Goal: Task Accomplishment & Management: Manage account settings

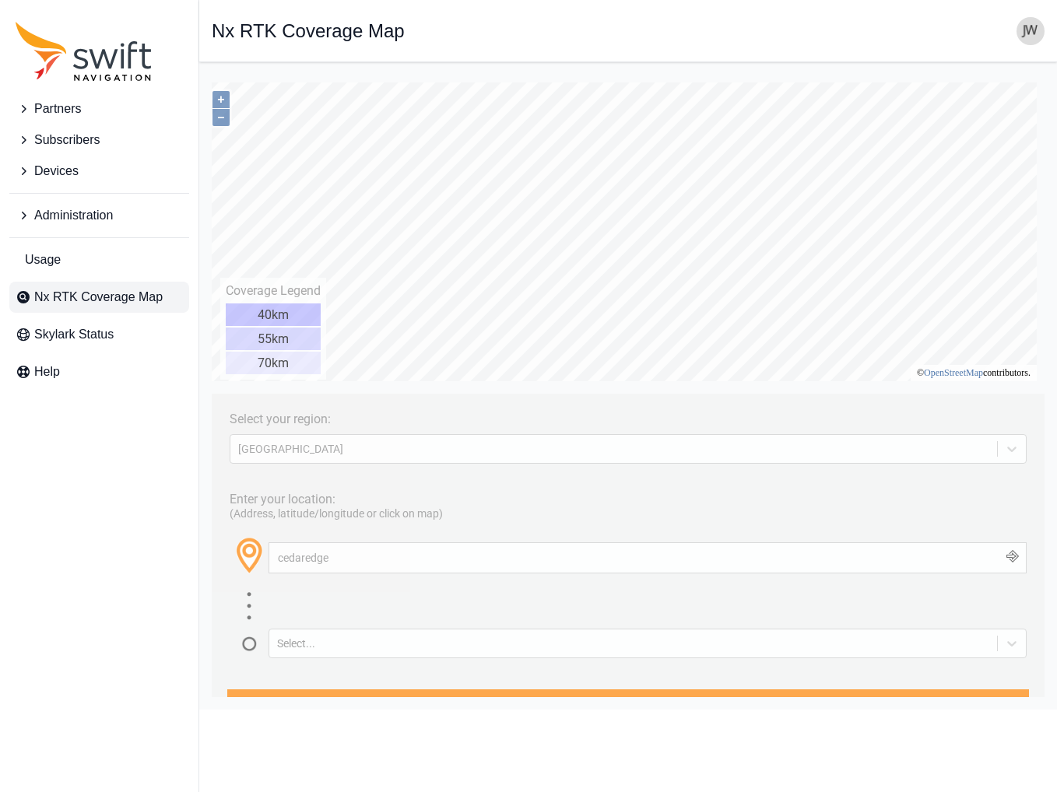
click at [73, 208] on span "Administration" at bounding box center [73, 215] width 79 height 19
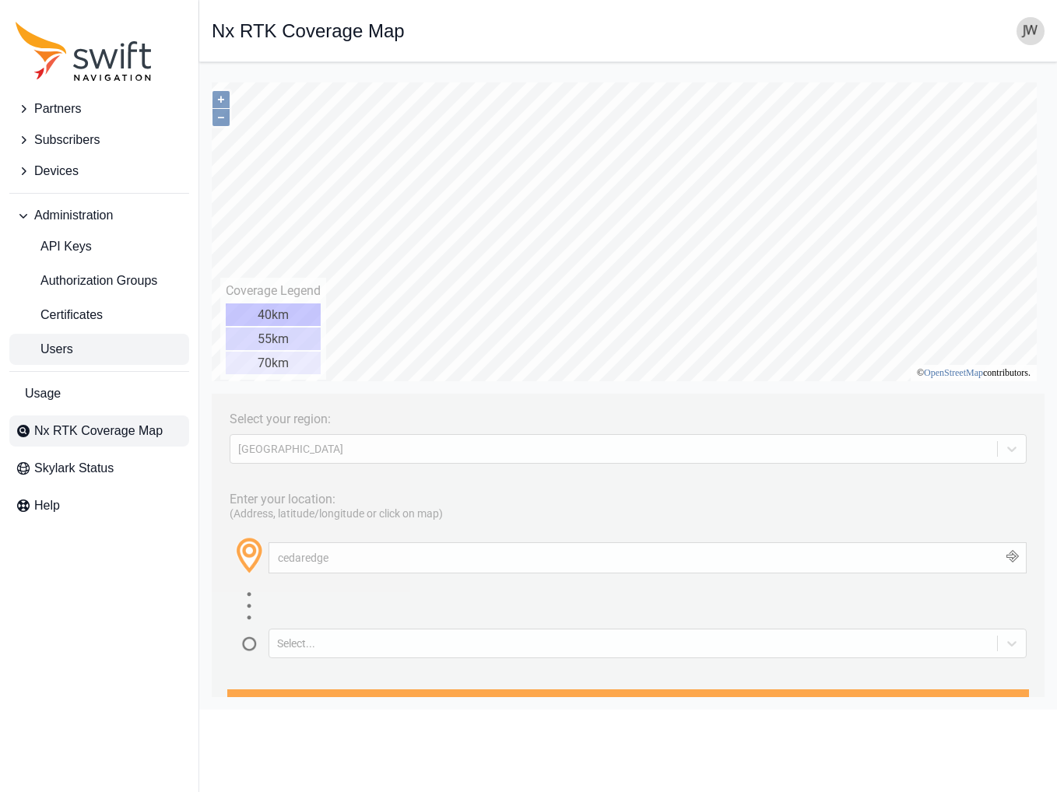
click at [80, 343] on link "Users" at bounding box center [99, 349] width 180 height 31
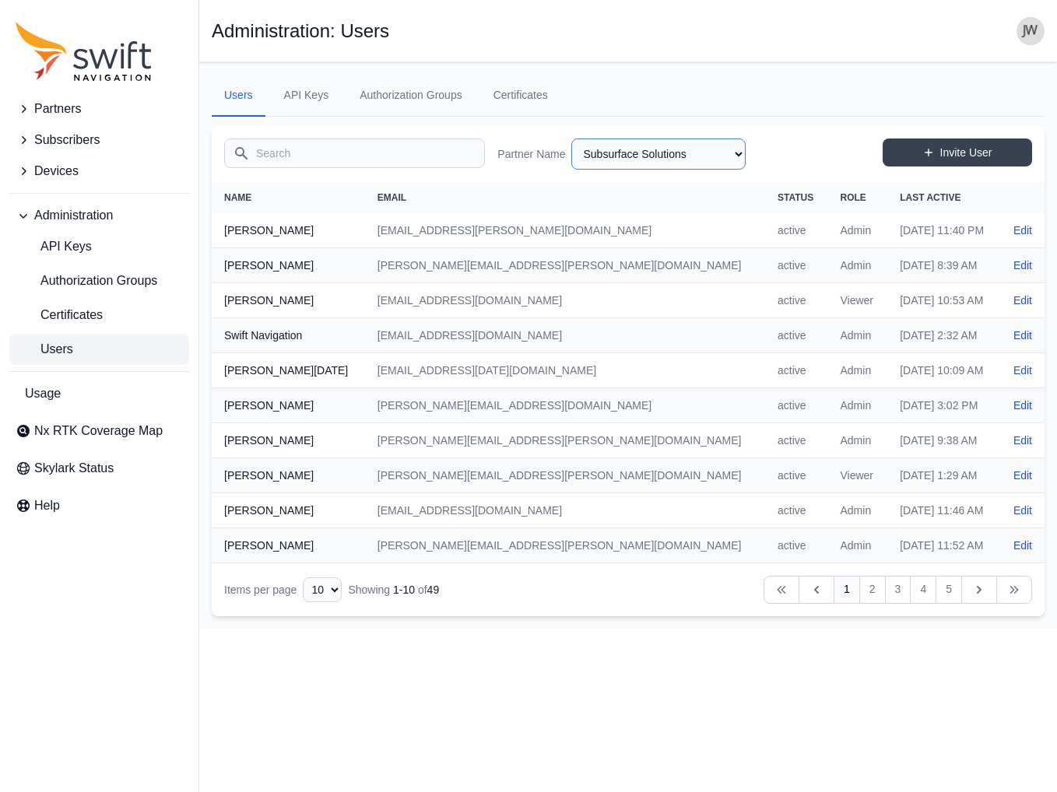
select select "46c09dfa-9794-4d80-b47a-c96a9ce2e6d9"
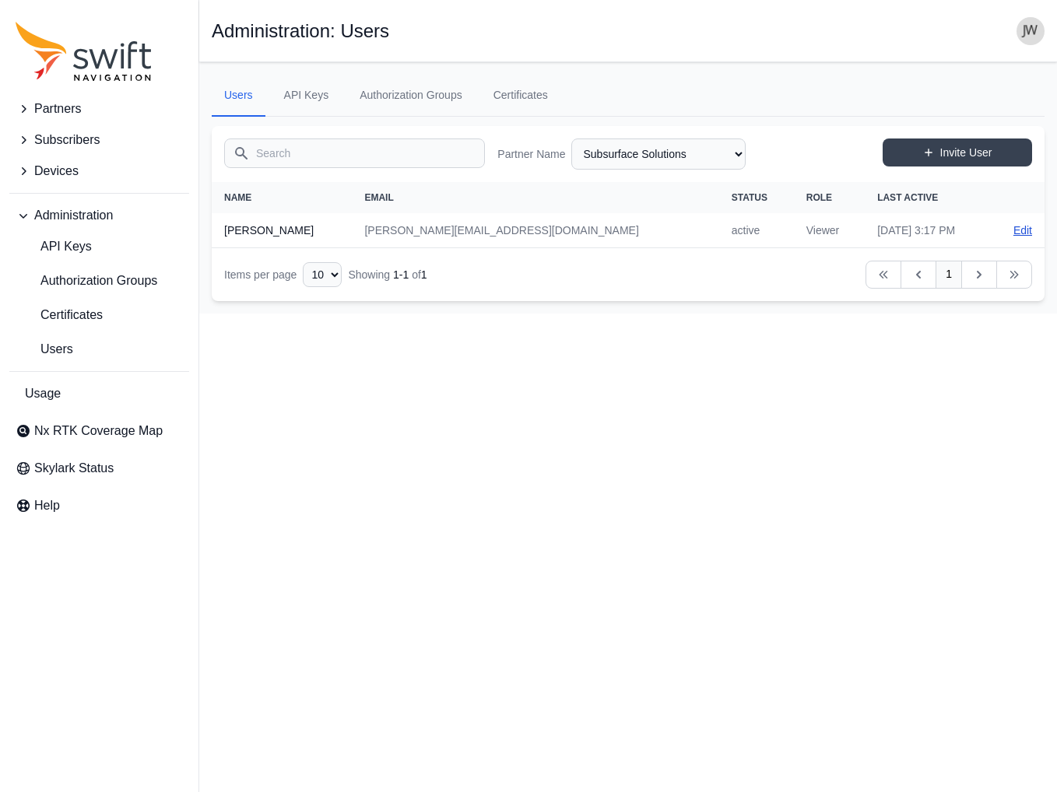
click at [1021, 226] on link "Edit" at bounding box center [1022, 231] width 19 height 16
select select "46c09dfa-9794-4d80-b47a-c96a9ce2e6d9"
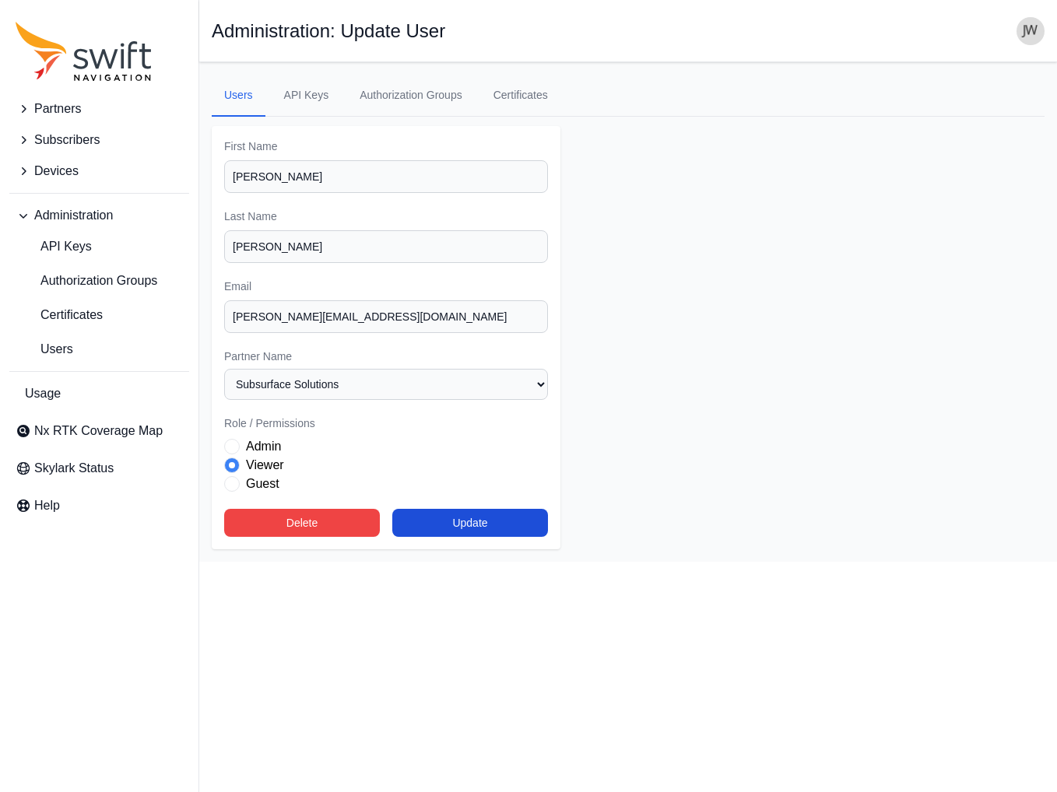
click at [233, 439] on span "Role" at bounding box center [232, 447] width 16 height 16
click at [58, 355] on span "Users" at bounding box center [45, 349] width 58 height 19
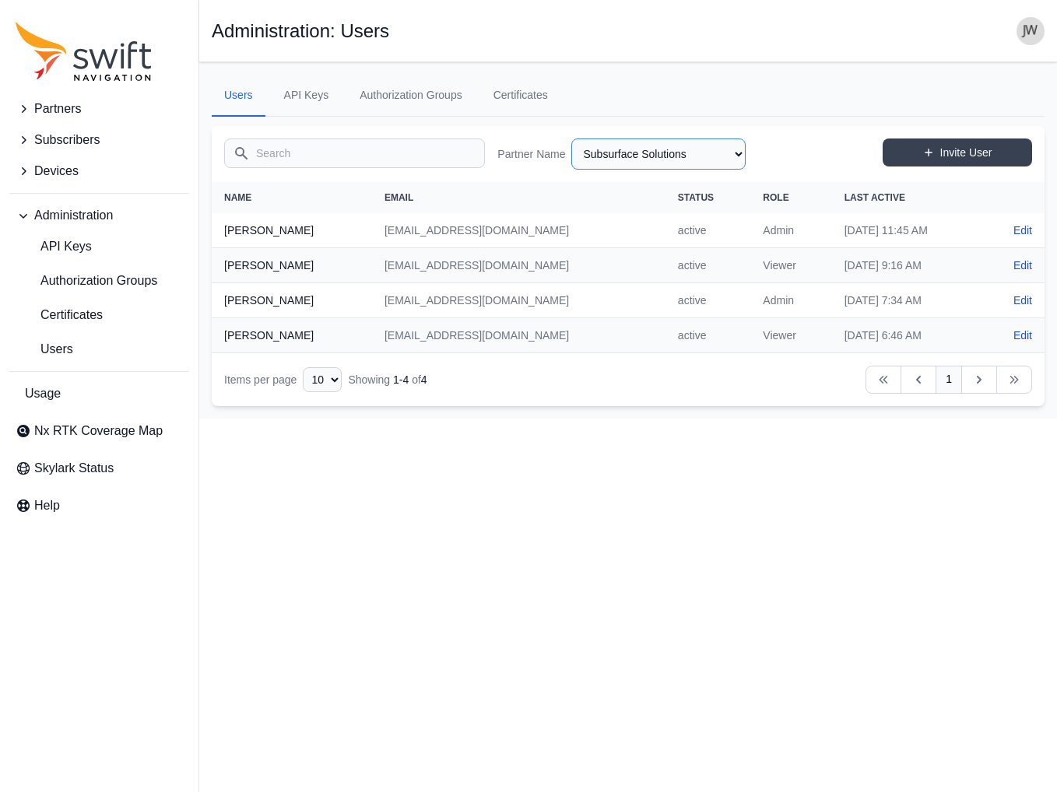
select select "46c09dfa-9794-4d80-b47a-c96a9ce2e6d9"
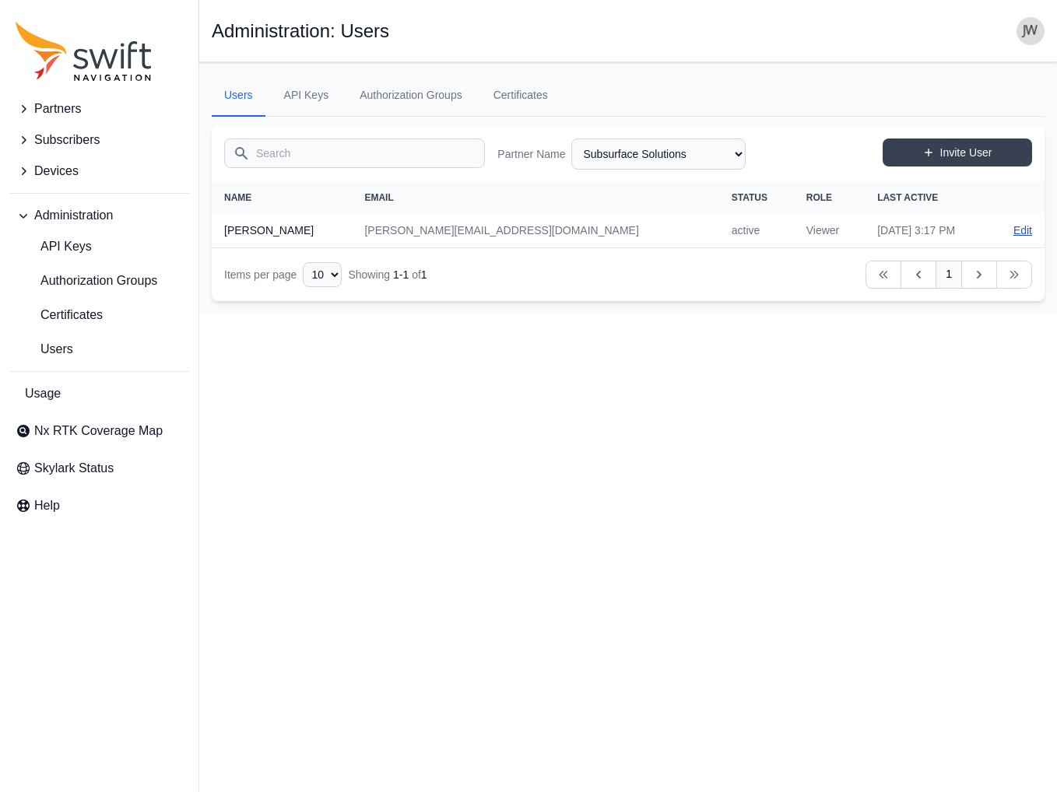
click at [1023, 232] on link "Edit" at bounding box center [1022, 231] width 19 height 16
select select "46c09dfa-9794-4d80-b47a-c96a9ce2e6d9"
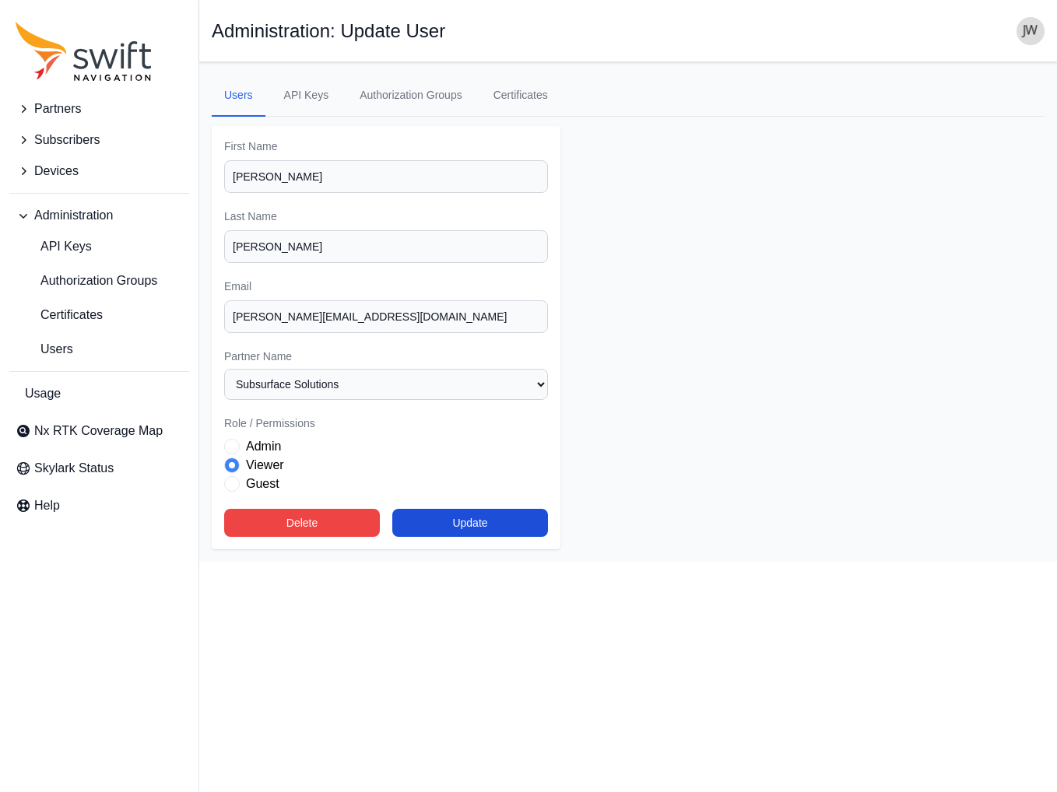
click at [231, 439] on span "Role" at bounding box center [232, 447] width 16 height 16
click at [459, 511] on button "Update" at bounding box center [470, 523] width 156 height 28
select select "46c09dfa-9794-4d80-b47a-c96a9ce2e6d9"
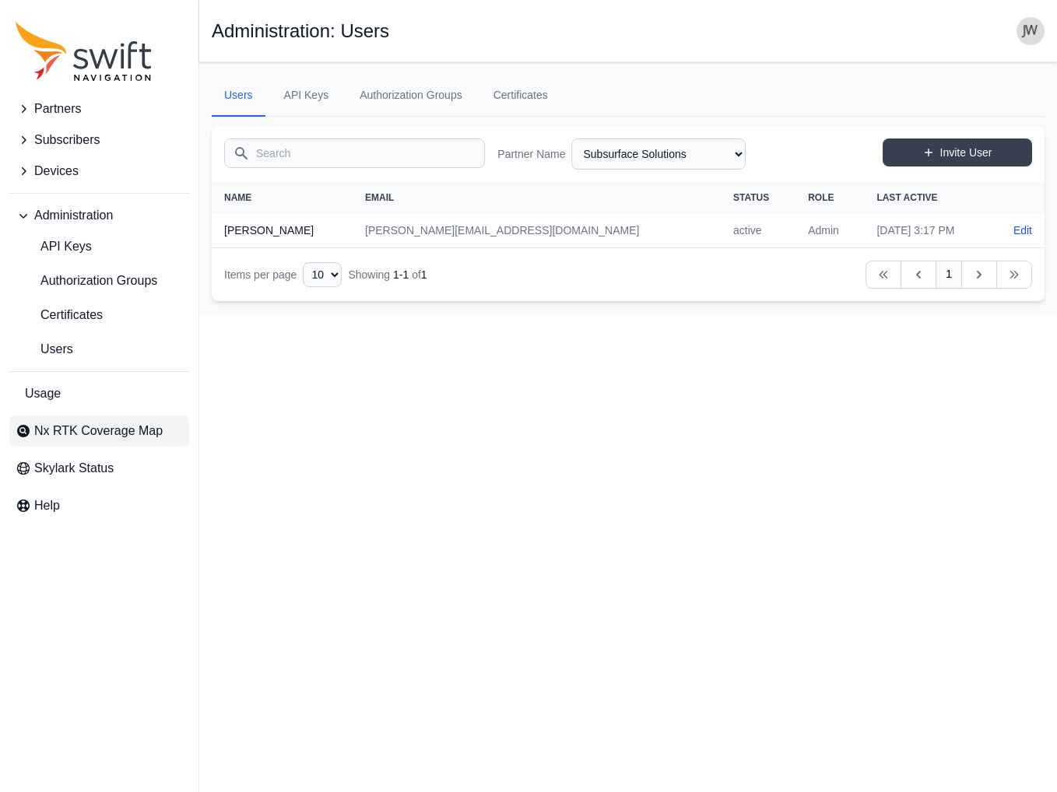
click at [65, 425] on span "Nx RTK Coverage Map" at bounding box center [98, 431] width 128 height 19
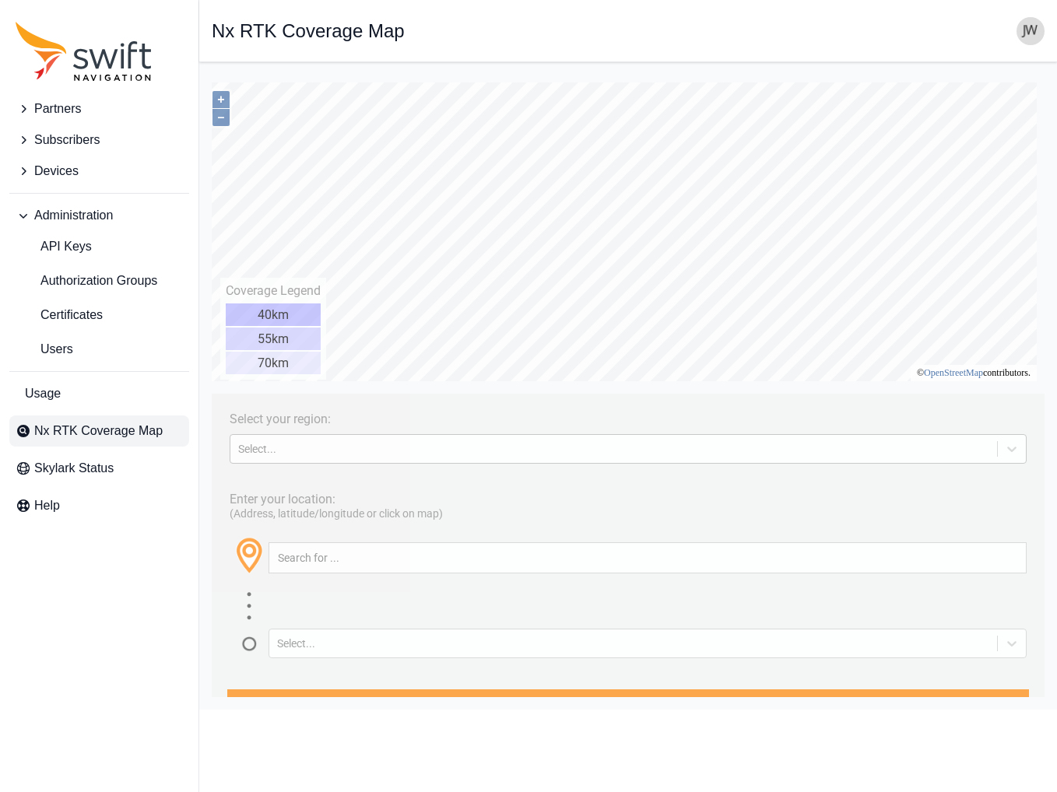
click at [369, 447] on div "Select..." at bounding box center [613, 449] width 751 height 12
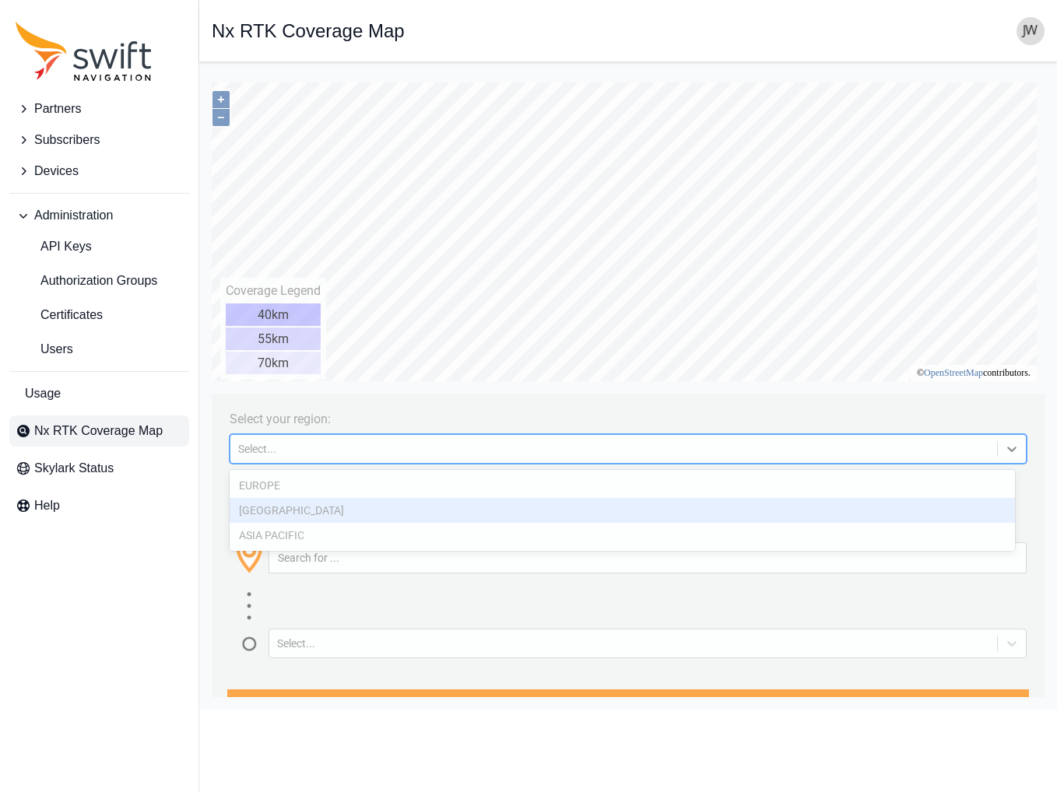
click at [342, 512] on div "[GEOGRAPHIC_DATA]" at bounding box center [622, 510] width 785 height 25
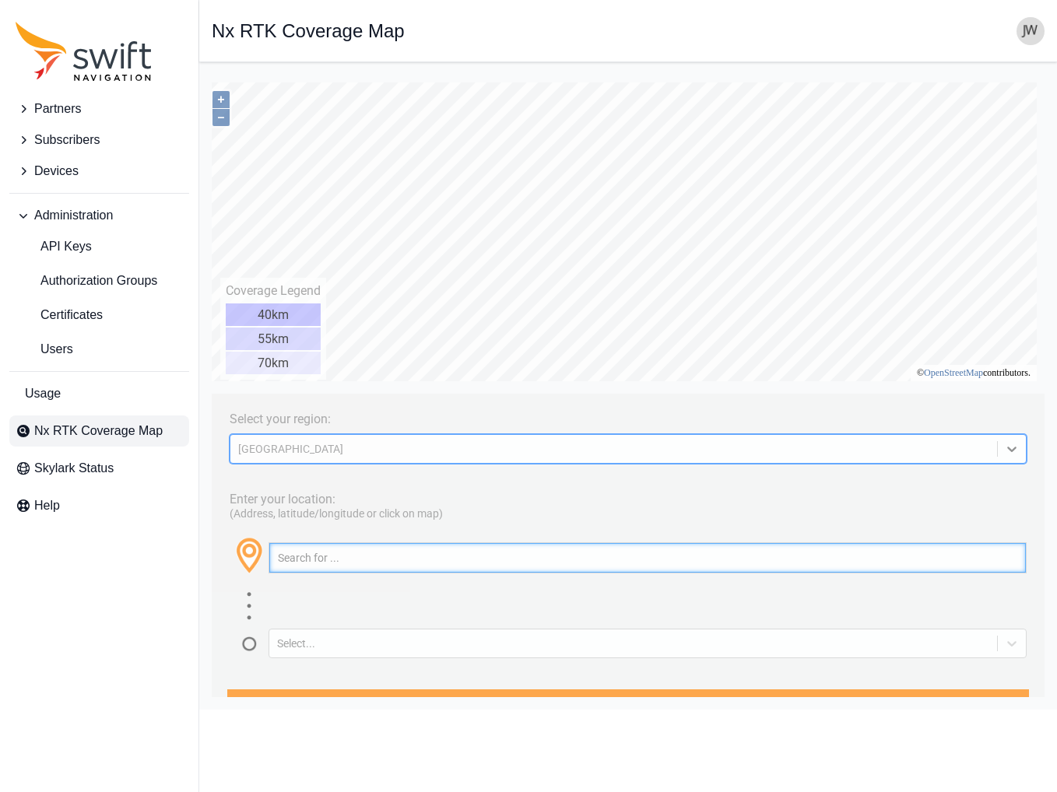
click at [329, 557] on input "text" at bounding box center [647, 558] width 756 height 30
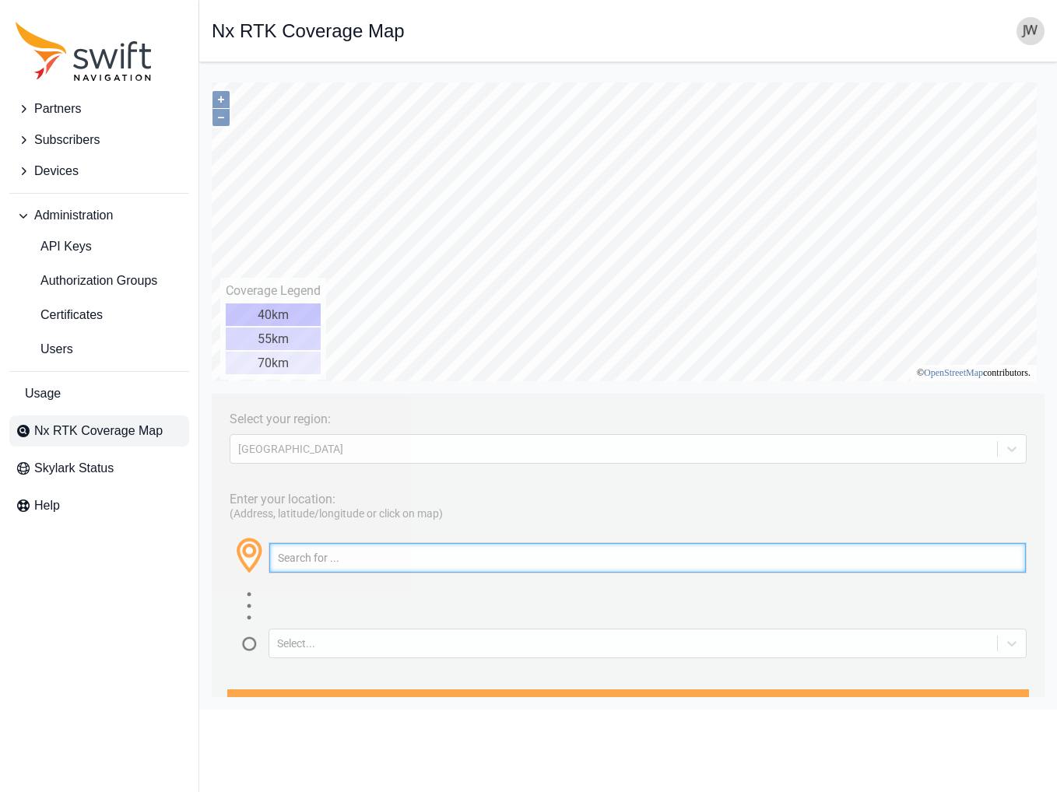
paste input "[GEOGRAPHIC_DATA], [GEOGRAPHIC_DATA]"
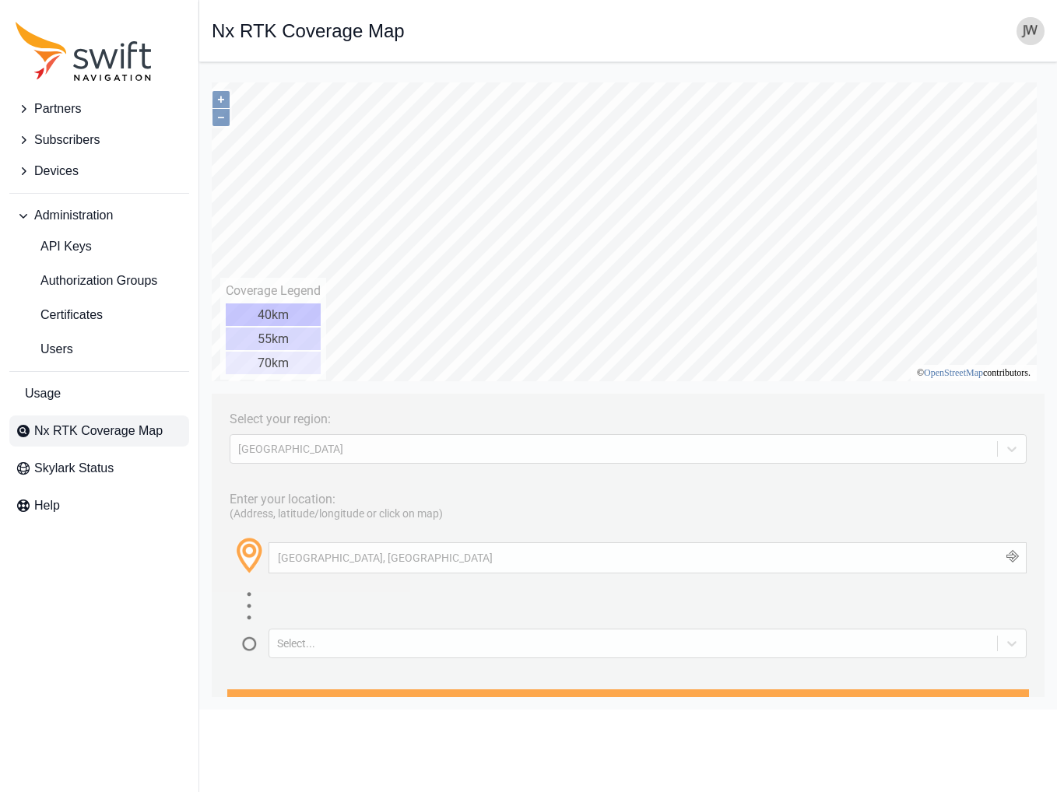
click at [1008, 554] on button "button" at bounding box center [1013, 558] width 26 height 30
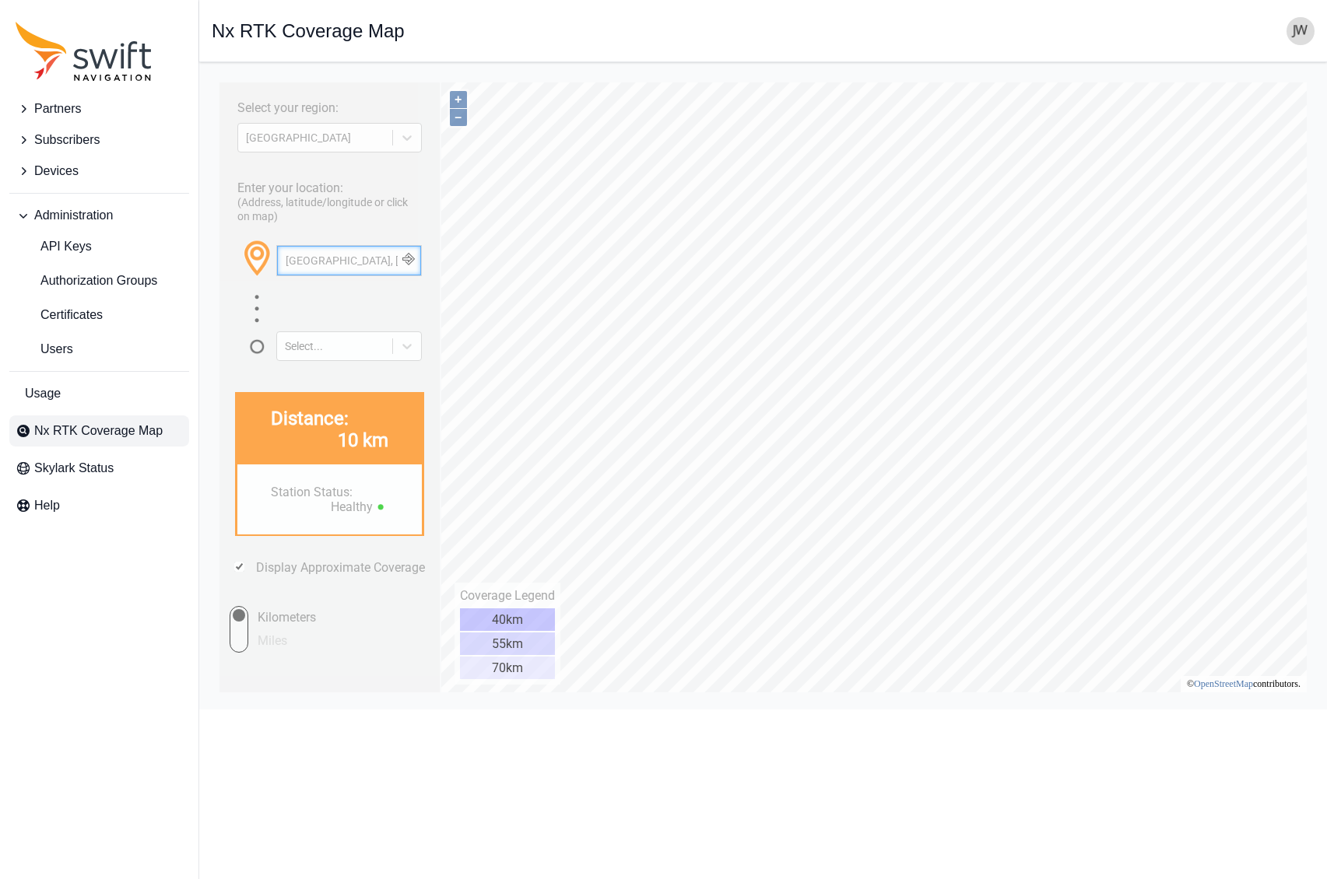
drag, startPoint x: 351, startPoint y: 265, endPoint x: 138, endPoint y: 255, distance: 213.5
click at [212, 75] on html "Select your region: [GEOGRAPHIC_DATA] Enter your location: (Address, latitude/l…" at bounding box center [763, 75] width 1103 height 0
type input "Midland, Tx"
click at [321, 312] on span "[GEOGRAPHIC_DATA], [GEOGRAPHIC_DATA], [US_STATE], [GEOGRAPHIC_DATA]" at bounding box center [427, 320] width 294 height 23
